Goal: Task Accomplishment & Management: Use online tool/utility

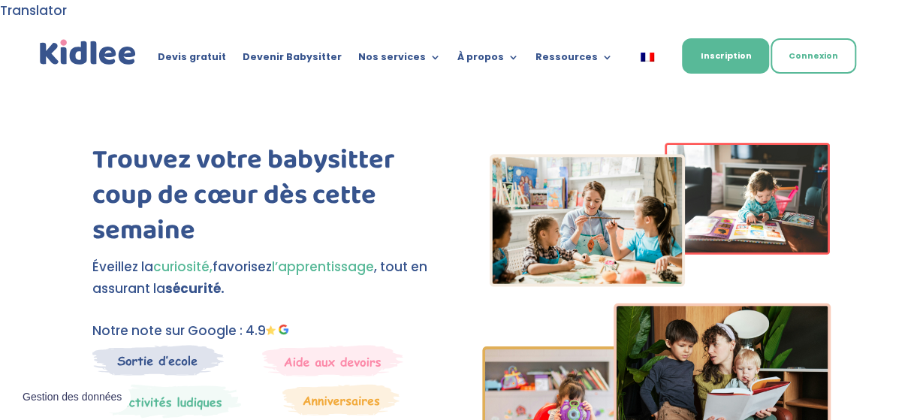
click at [818, 38] on link "Connexion" at bounding box center [814, 55] width 86 height 35
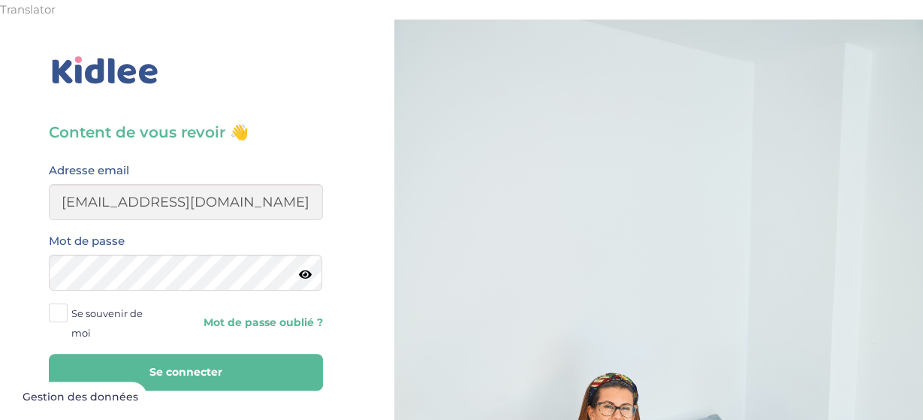
click at [205, 354] on button "Se connecter" at bounding box center [186, 372] width 274 height 37
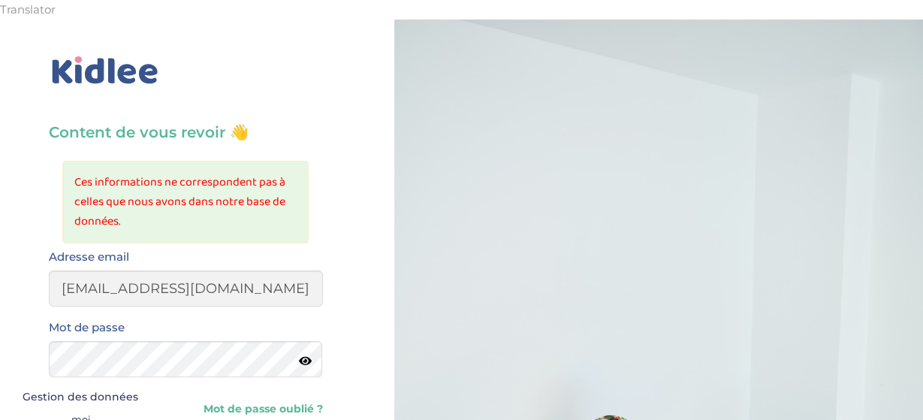
click at [310, 355] on icon at bounding box center [305, 360] width 13 height 11
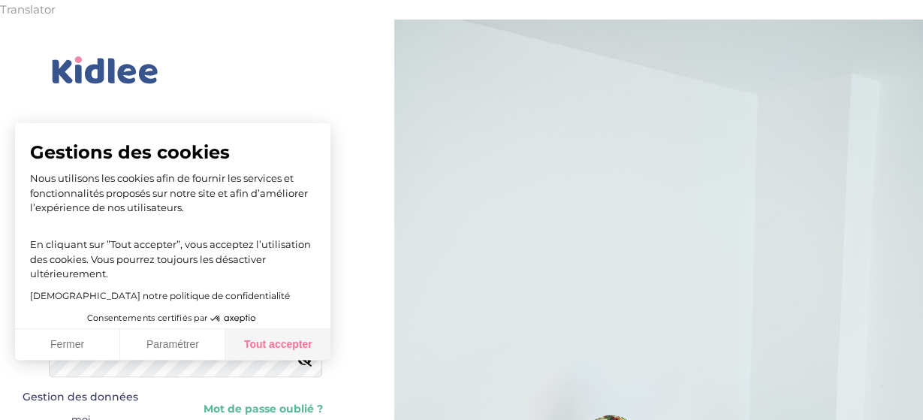
click at [262, 339] on button "Tout accepter" at bounding box center [277, 345] width 105 height 32
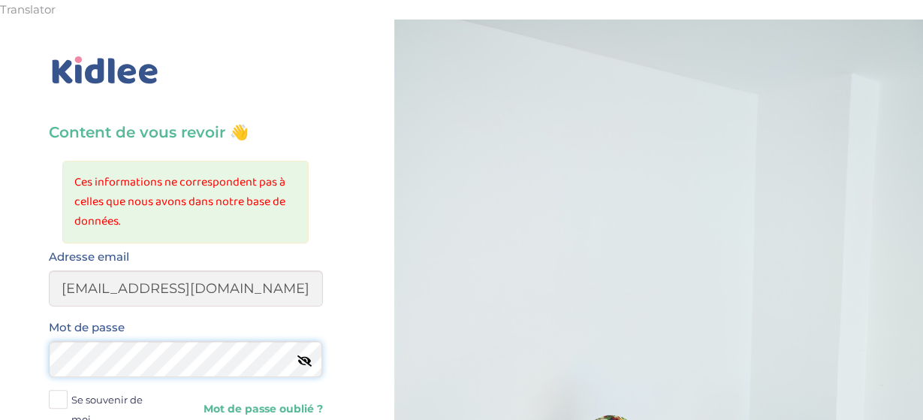
click at [308, 355] on icon at bounding box center [305, 360] width 13 height 11
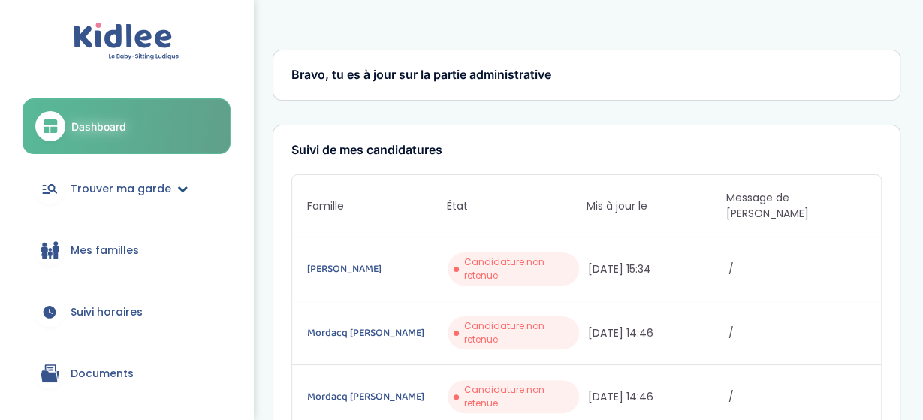
click at [131, 195] on span "Trouver ma garde" at bounding box center [121, 189] width 101 height 16
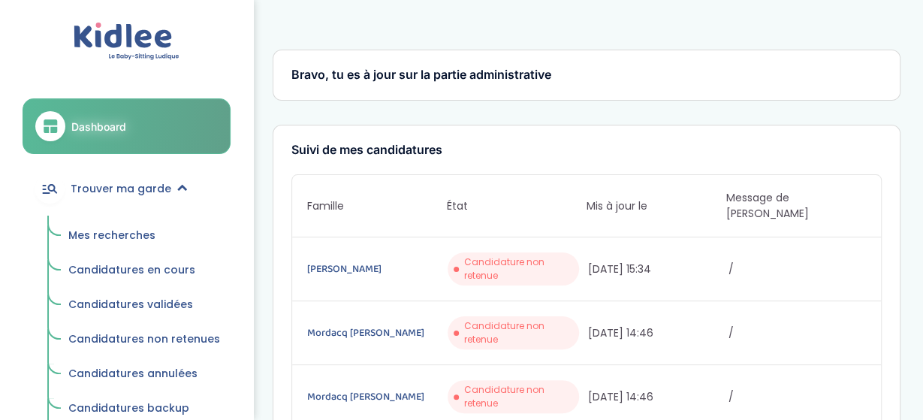
click at [124, 241] on span "Mes recherches" at bounding box center [111, 235] width 87 height 15
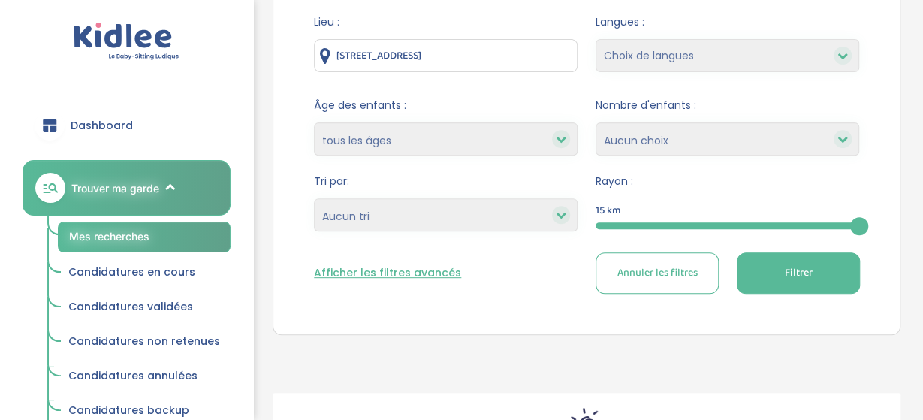
scroll to position [251, 0]
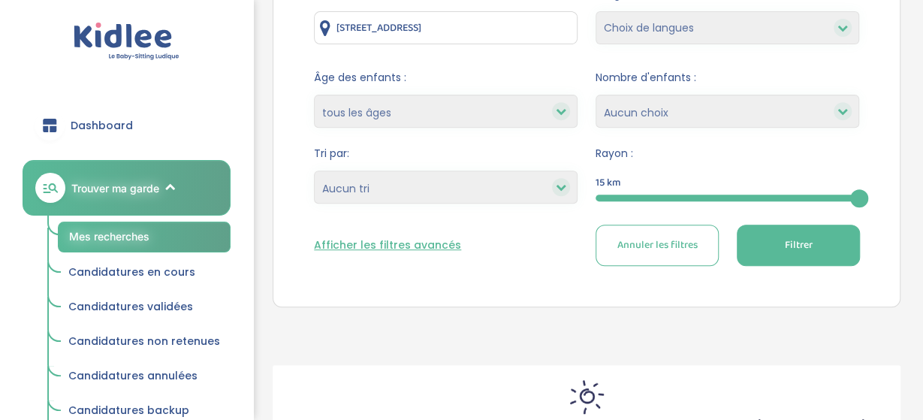
click at [809, 237] on span "Filtrer" at bounding box center [799, 245] width 28 height 16
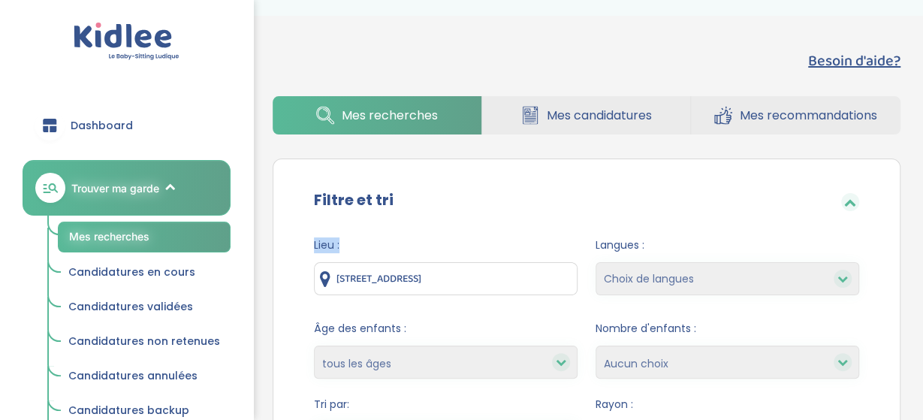
drag, startPoint x: 337, startPoint y: 255, endPoint x: 922, endPoint y: 161, distance: 592.2
click at [922, 161] on div "Besoin d'aide? Mes recherches Mes candidatures Mes recommandations Besoin d'aid…" at bounding box center [586, 389] width 673 height 702
drag, startPoint x: 339, startPoint y: 264, endPoint x: 799, endPoint y: 304, distance: 461.6
click at [578, 295] on input "[STREET_ADDRESS]" at bounding box center [446, 278] width 264 height 33
type input "[STREET_ADDRESS]"
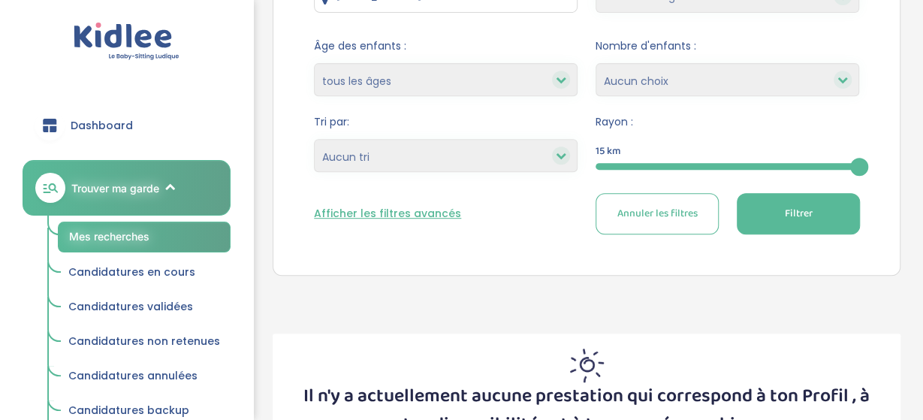
scroll to position [305, 0]
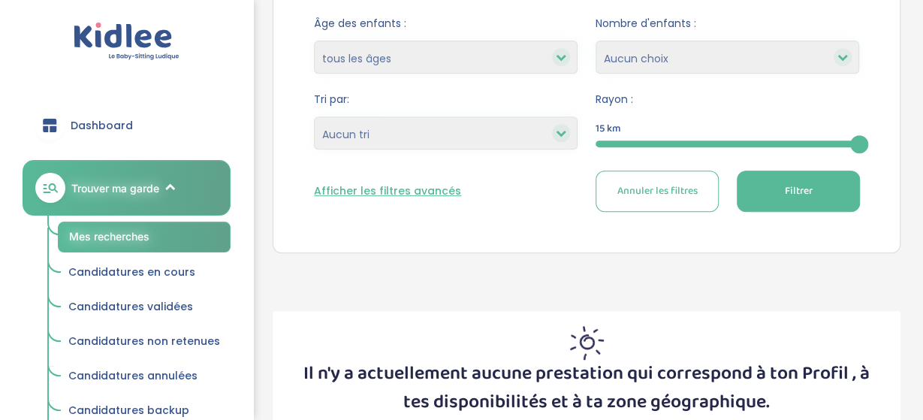
click at [821, 171] on button "Filtrer" at bounding box center [798, 191] width 123 height 41
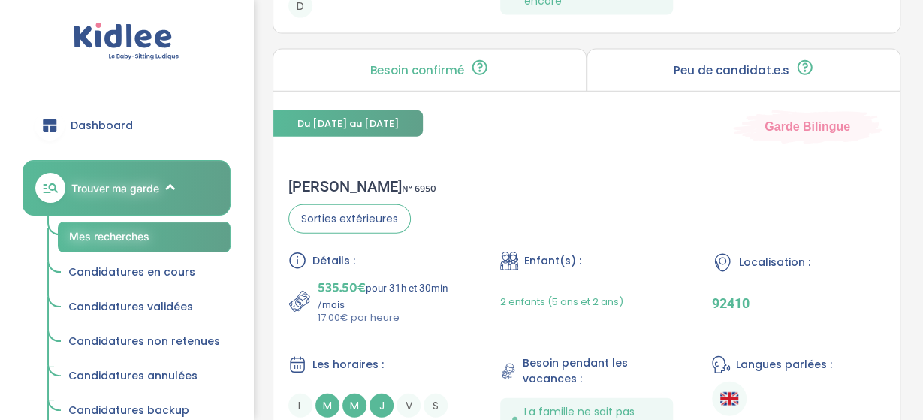
scroll to position [4623, 0]
